Goal: Information Seeking & Learning: Learn about a topic

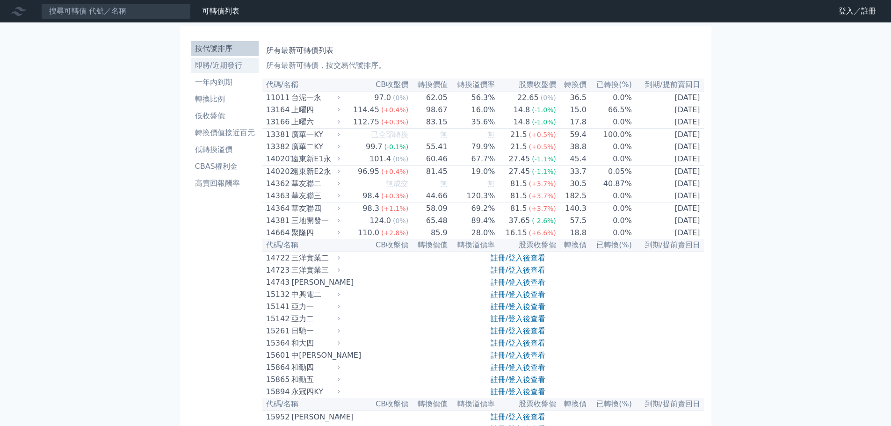
click at [231, 63] on li "即將/近期發行" at bounding box center [224, 65] width 67 height 11
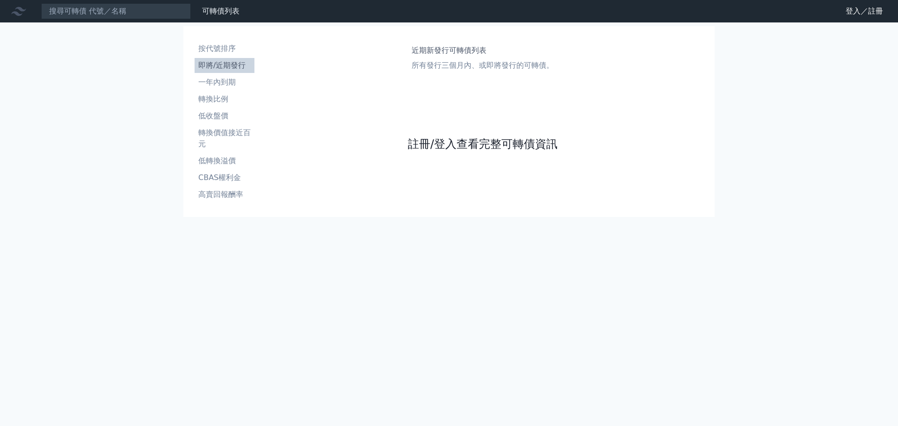
click at [494, 148] on link "註冊/登入查看完整可轉債資訊" at bounding box center [483, 144] width 150 height 15
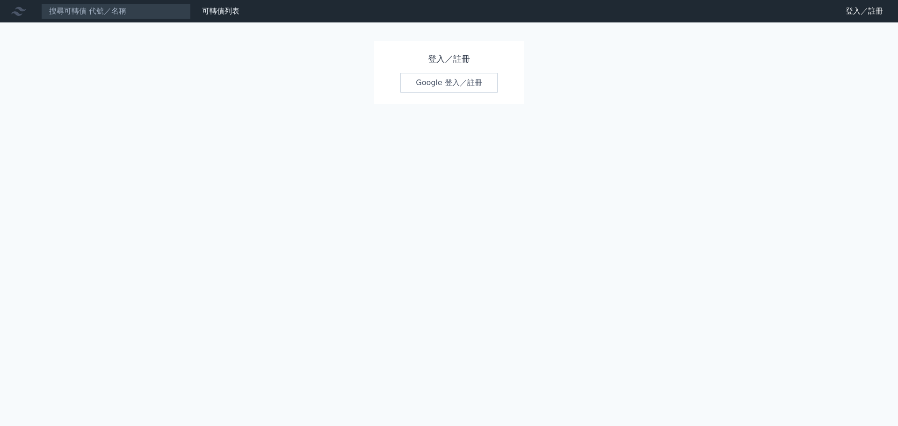
click at [431, 83] on link "Google 登入／註冊" at bounding box center [449, 83] width 97 height 20
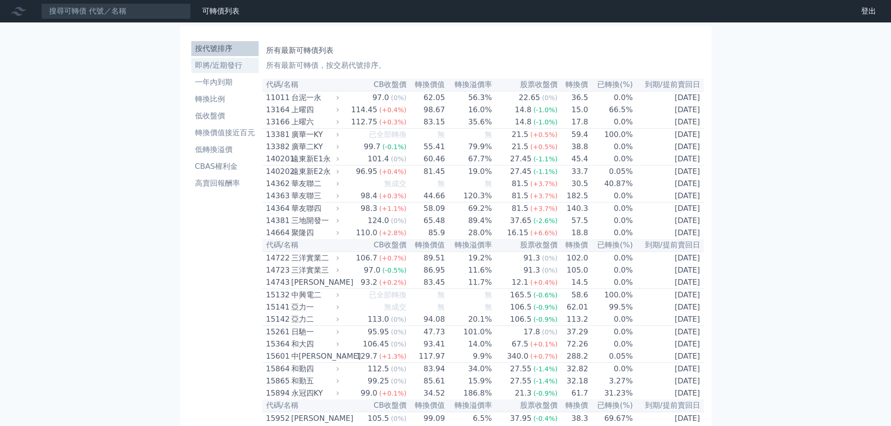
click at [228, 67] on li "即將/近期發行" at bounding box center [224, 65] width 67 height 11
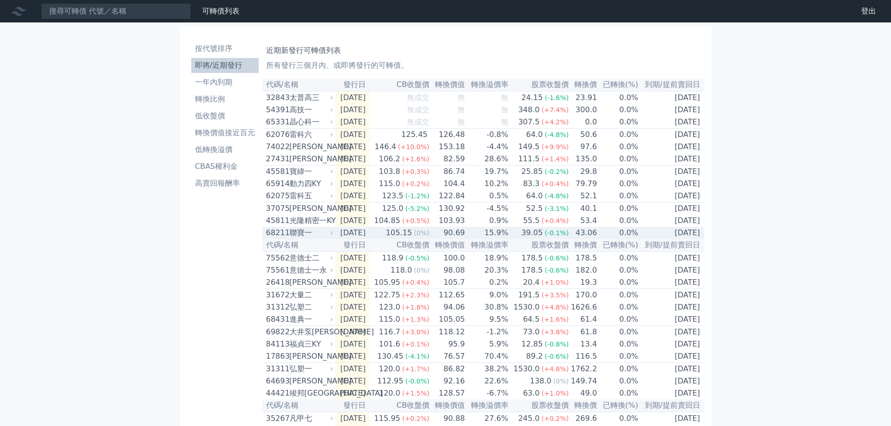
click at [497, 239] on td "15.9%" at bounding box center [488, 233] width 44 height 12
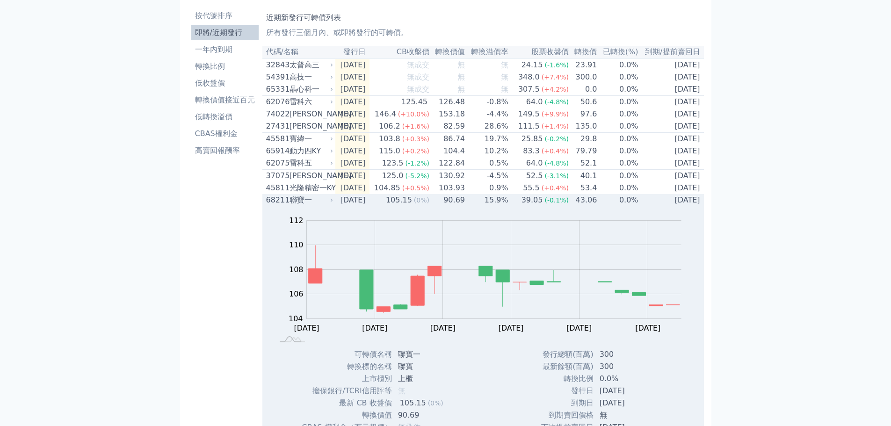
scroll to position [47, 0]
